Goal: Check status: Check status

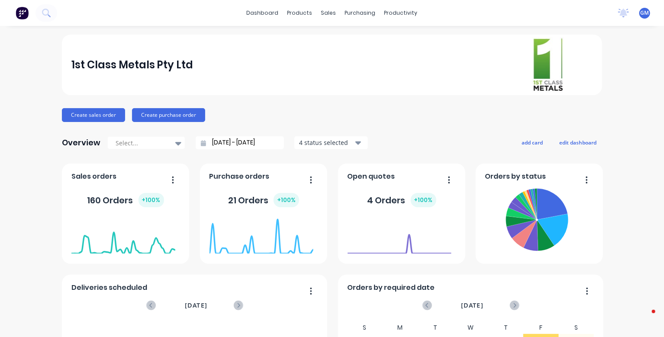
click at [294, 14] on div "products" at bounding box center [300, 12] width 34 height 13
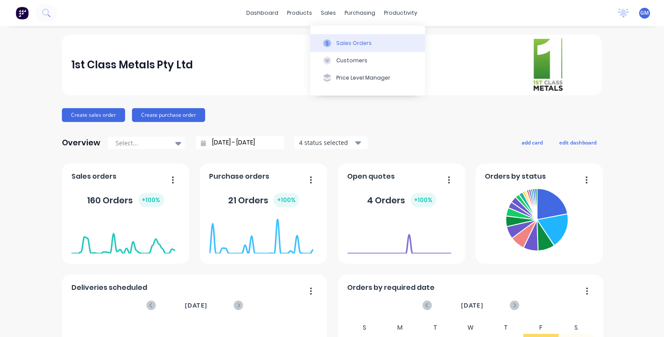
click at [331, 45] on icon at bounding box center [327, 43] width 8 height 8
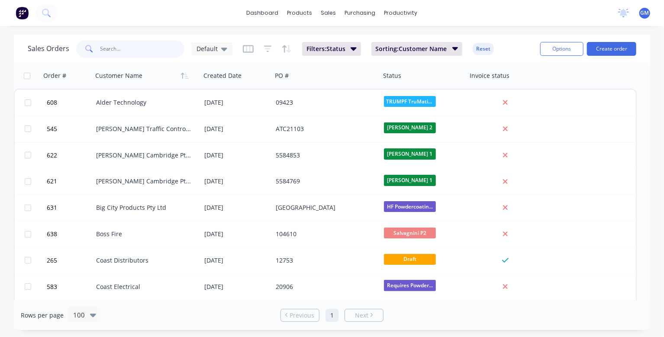
click at [140, 45] on input "text" at bounding box center [142, 48] width 84 height 17
type input "637"
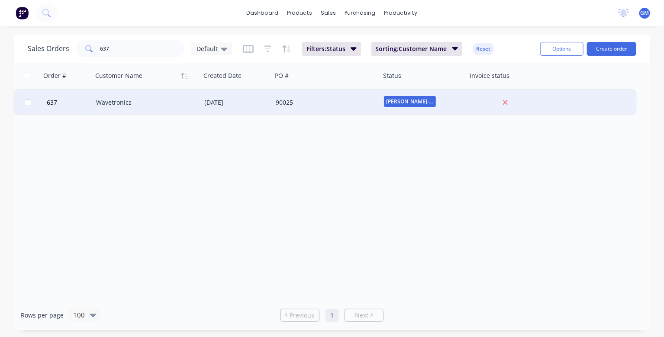
click at [225, 100] on div "[DATE]" at bounding box center [236, 102] width 65 height 9
